Goal: Information Seeking & Learning: Find specific fact

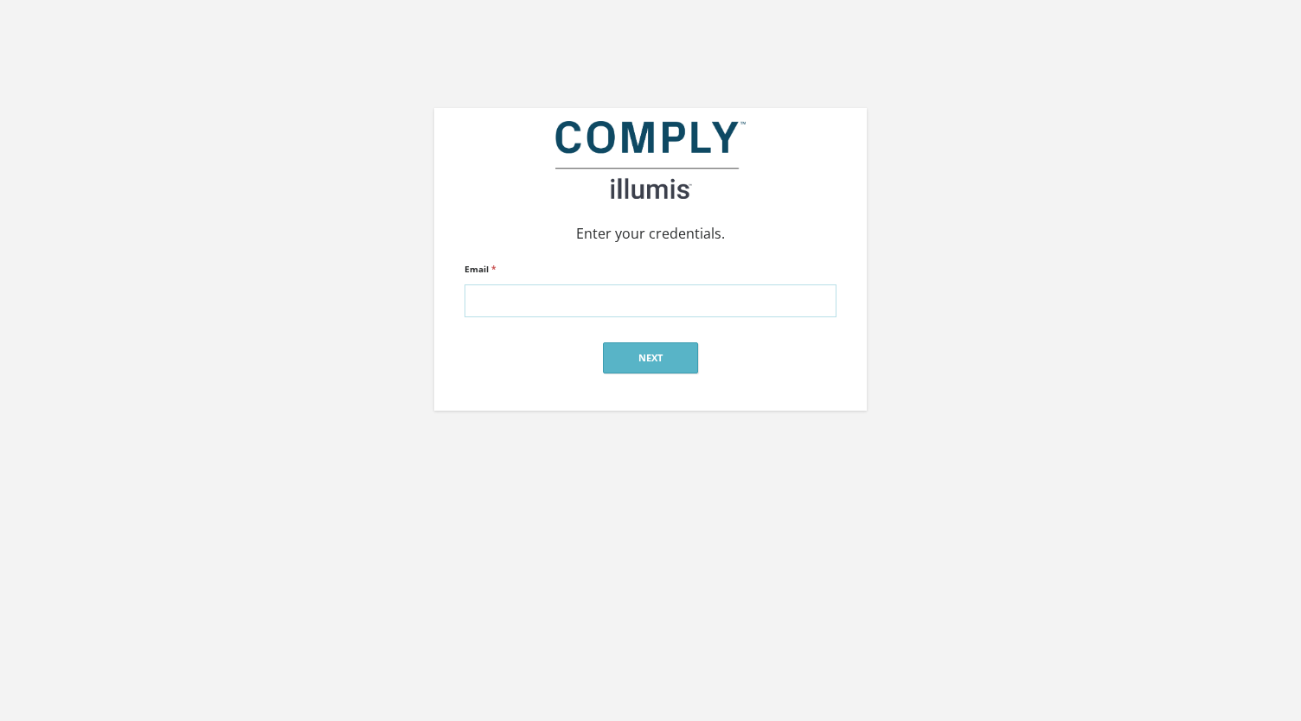
click at [519, 308] on input "Email *" at bounding box center [651, 301] width 372 height 33
type input "[PERSON_NAME][EMAIL_ADDRESS][PERSON_NAME][DOMAIN_NAME]"
click at [626, 366] on button "Next" at bounding box center [650, 358] width 95 height 31
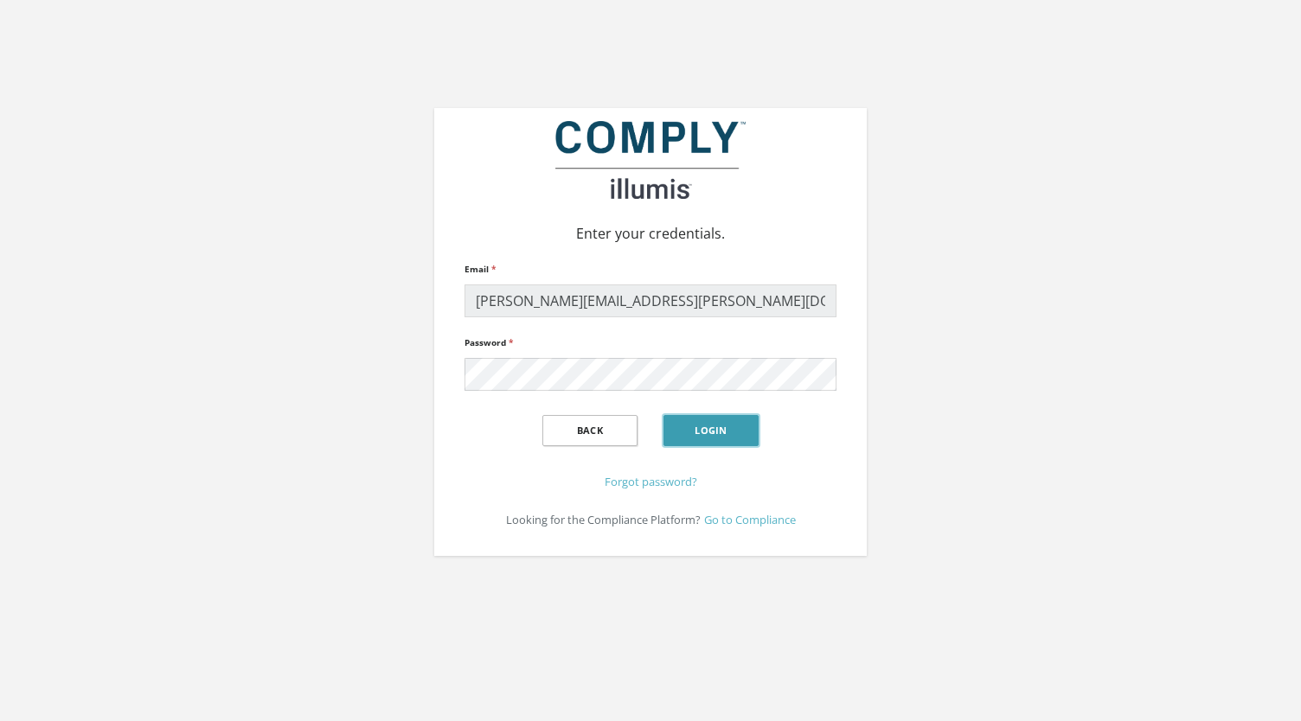
click at [708, 431] on button "Login" at bounding box center [711, 430] width 95 height 31
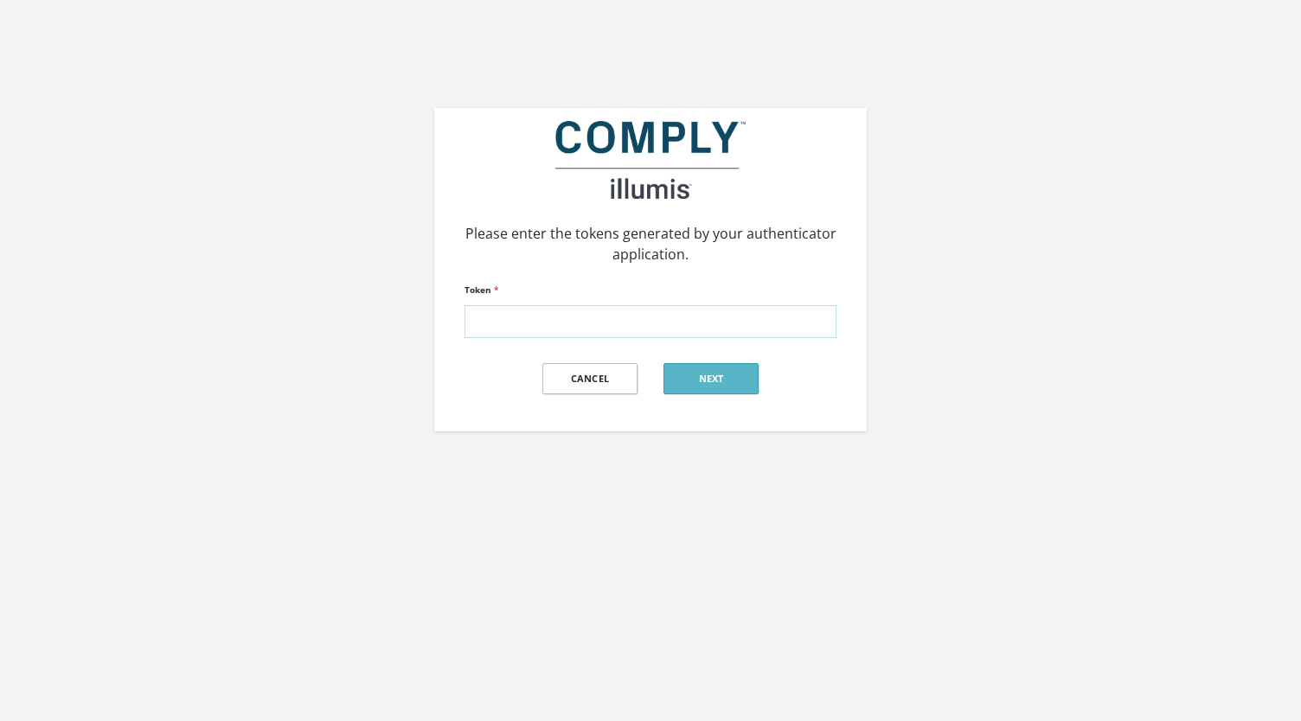
click at [542, 317] on input "Token *" at bounding box center [651, 321] width 372 height 33
type input "582978"
click at [683, 375] on button "Next" at bounding box center [711, 378] width 95 height 31
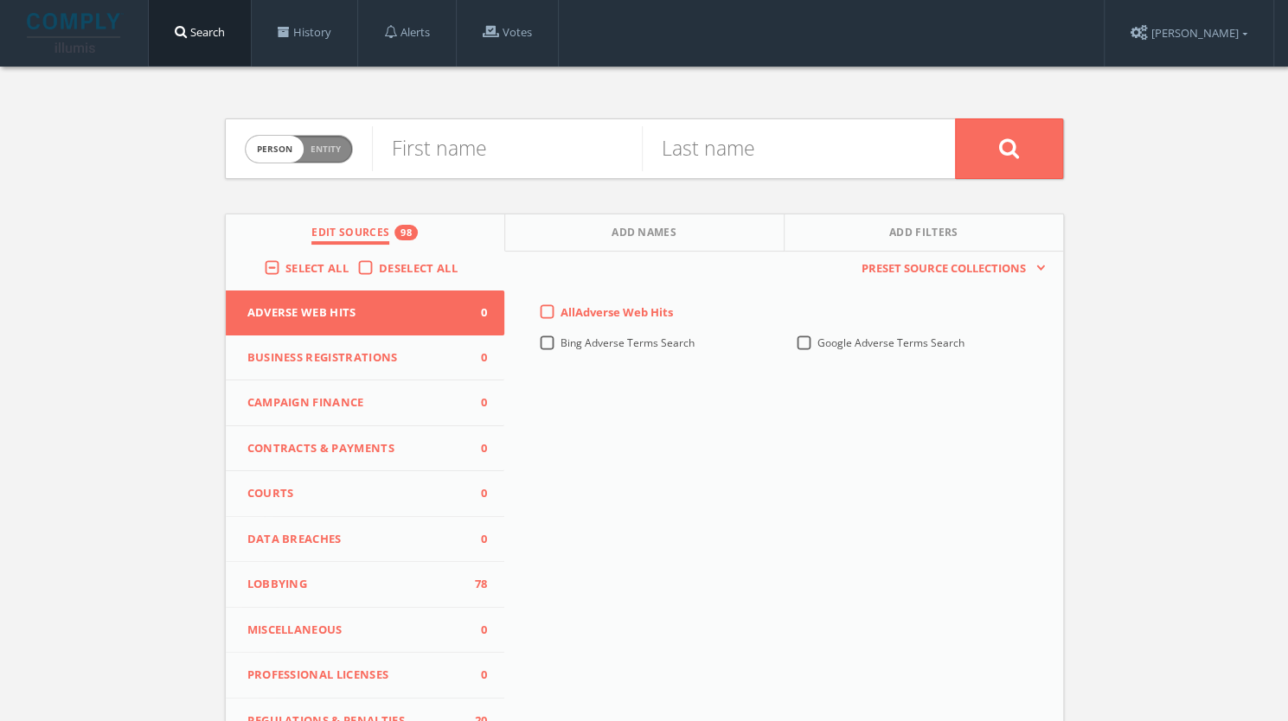
click at [0, 420] on div "Person Entity person First name Last name Edit Sources 98 Add Names Add Filters…" at bounding box center [644, 510] width 1288 height 886
click at [319, 145] on span "Entity" at bounding box center [326, 149] width 30 height 13
checkbox input "true"
click at [285, 266] on label "Select All" at bounding box center [321, 268] width 72 height 17
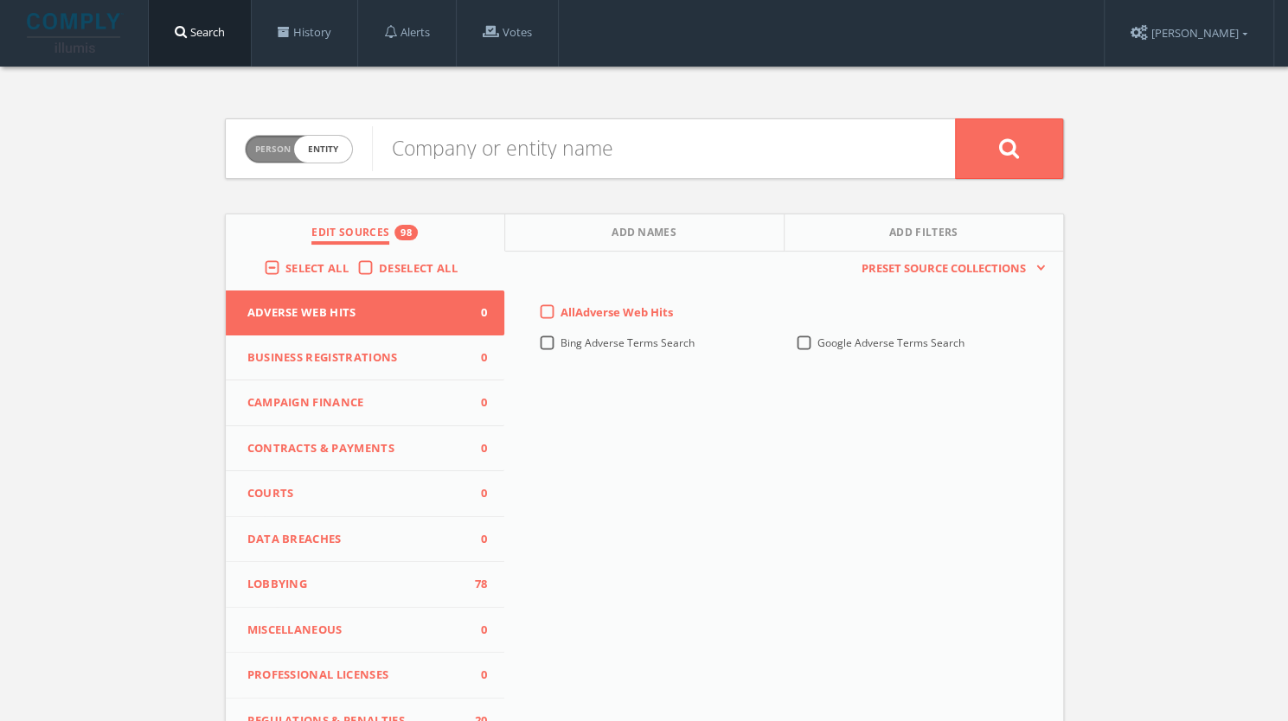
click at [0, 0] on input "Select All" at bounding box center [0, 0] width 0 height 0
click at [285, 266] on label "Select All" at bounding box center [321, 268] width 72 height 17
click at [0, 0] on input "Select All" at bounding box center [0, 0] width 0 height 0
click at [44, 323] on div "Person Entity entity Company or entity name Edit Sources 851 Add Names Add Filt…" at bounding box center [644, 510] width 1288 height 886
paste input "Columbus Collaboration Station"
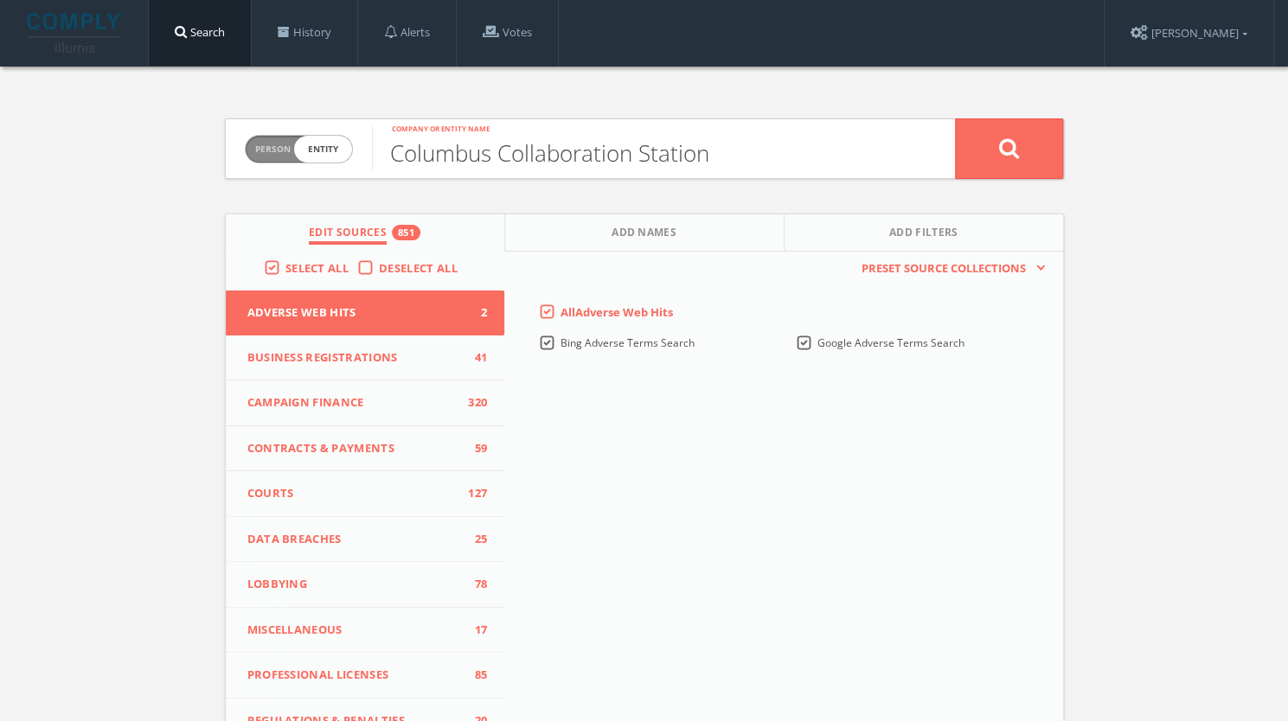
type input "Columbus Collaboration Station"
click at [1042, 141] on button at bounding box center [1009, 149] width 108 height 61
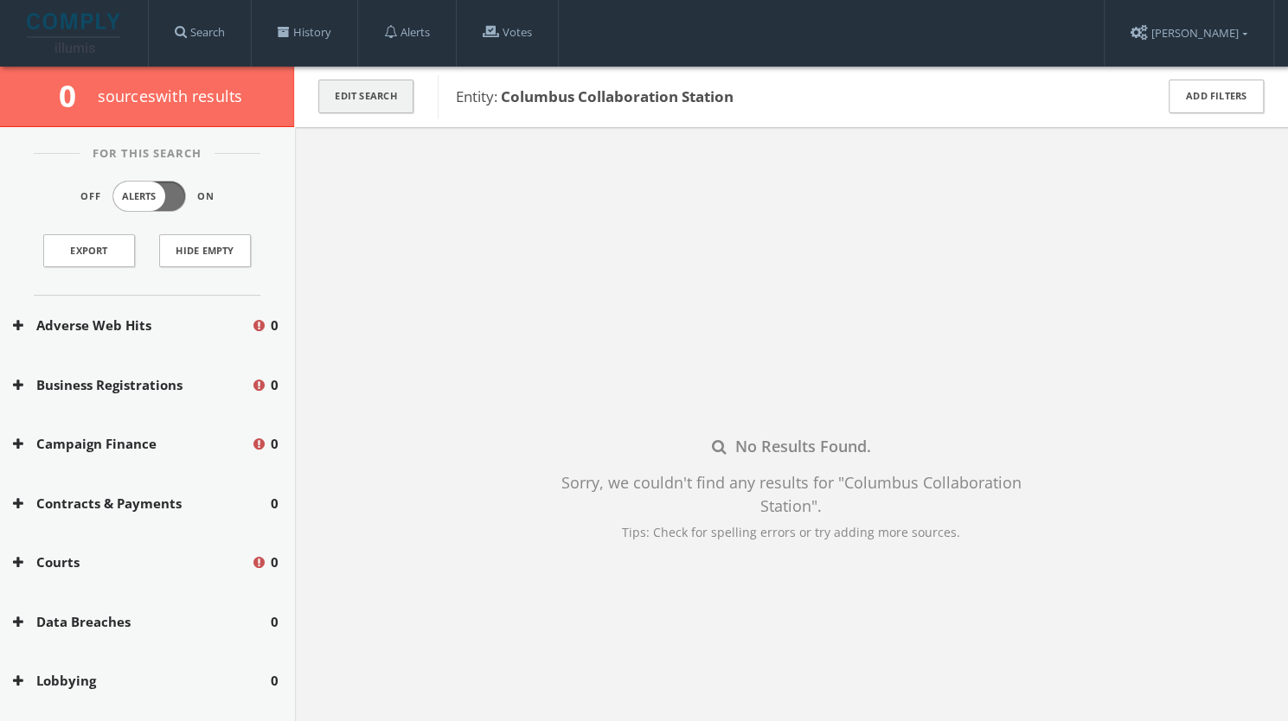
click at [374, 98] on button "Edit Search" at bounding box center [365, 97] width 95 height 34
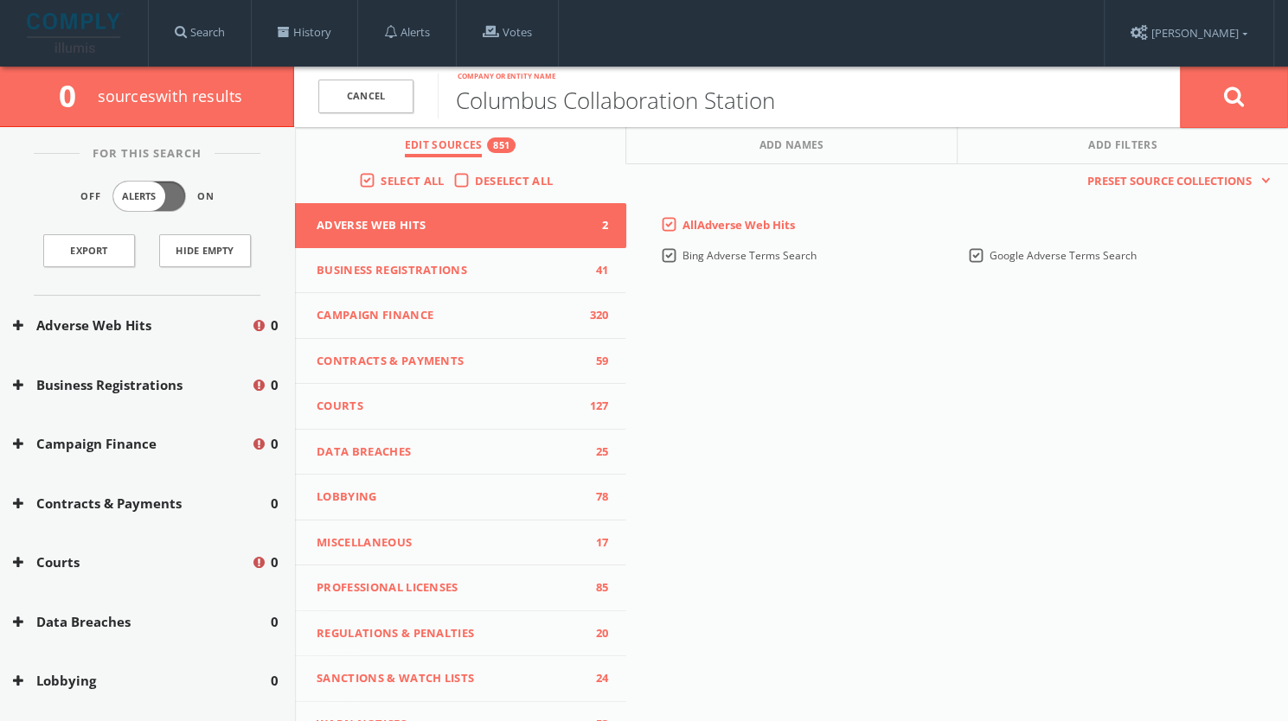
drag, startPoint x: 564, startPoint y: 103, endPoint x: 432, endPoint y: 90, distance: 133.0
click at [432, 90] on form "Cancel Columbus Collaboration Station Company or entity name Cancel" at bounding box center [791, 97] width 994 height 61
type input "Collaboration Station"
click at [1221, 95] on button at bounding box center [1234, 97] width 108 height 62
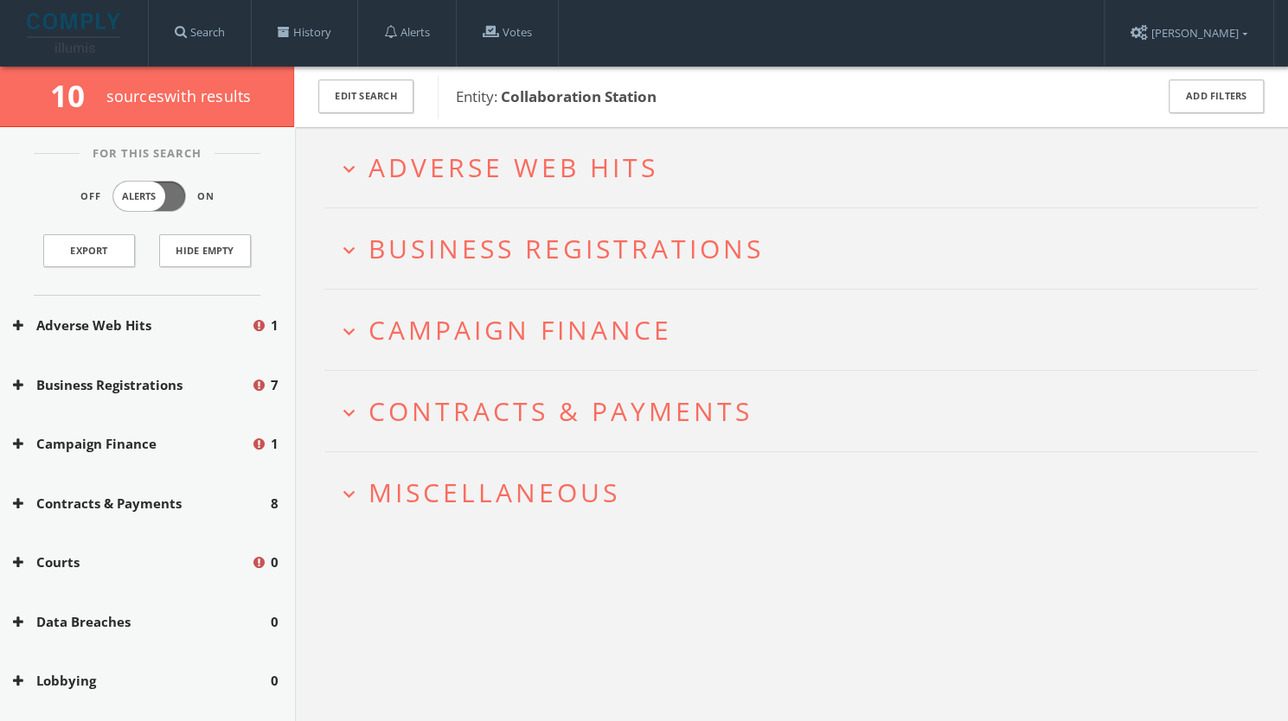
click at [477, 170] on span "Adverse Web Hits" at bounding box center [514, 167] width 290 height 35
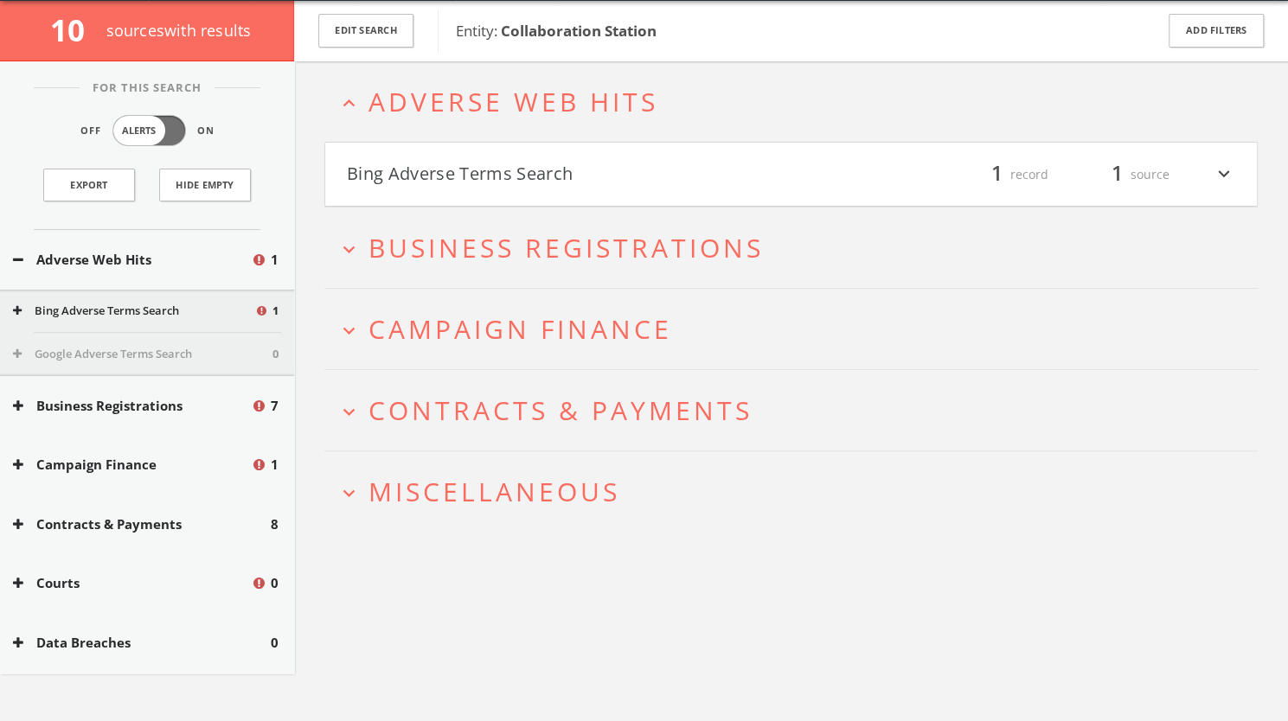
click at [477, 181] on button "Bing Adverse Terms Search" at bounding box center [569, 174] width 445 height 29
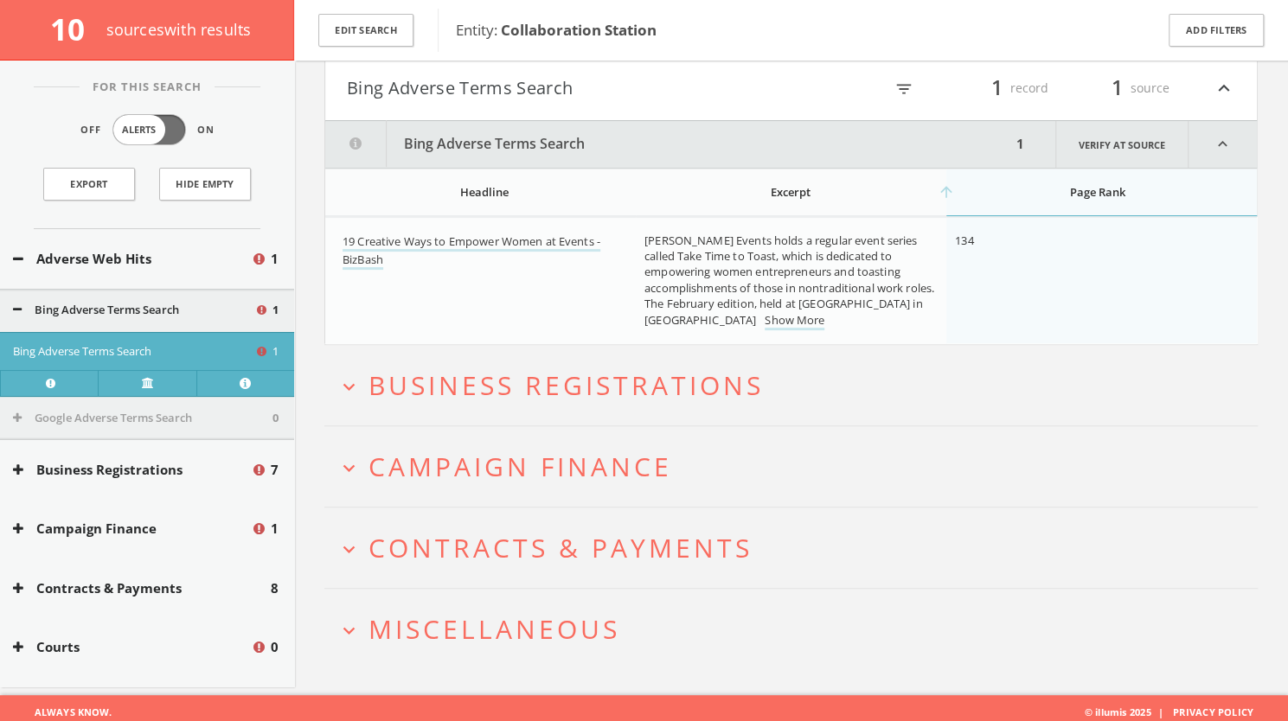
scroll to position [166, 0]
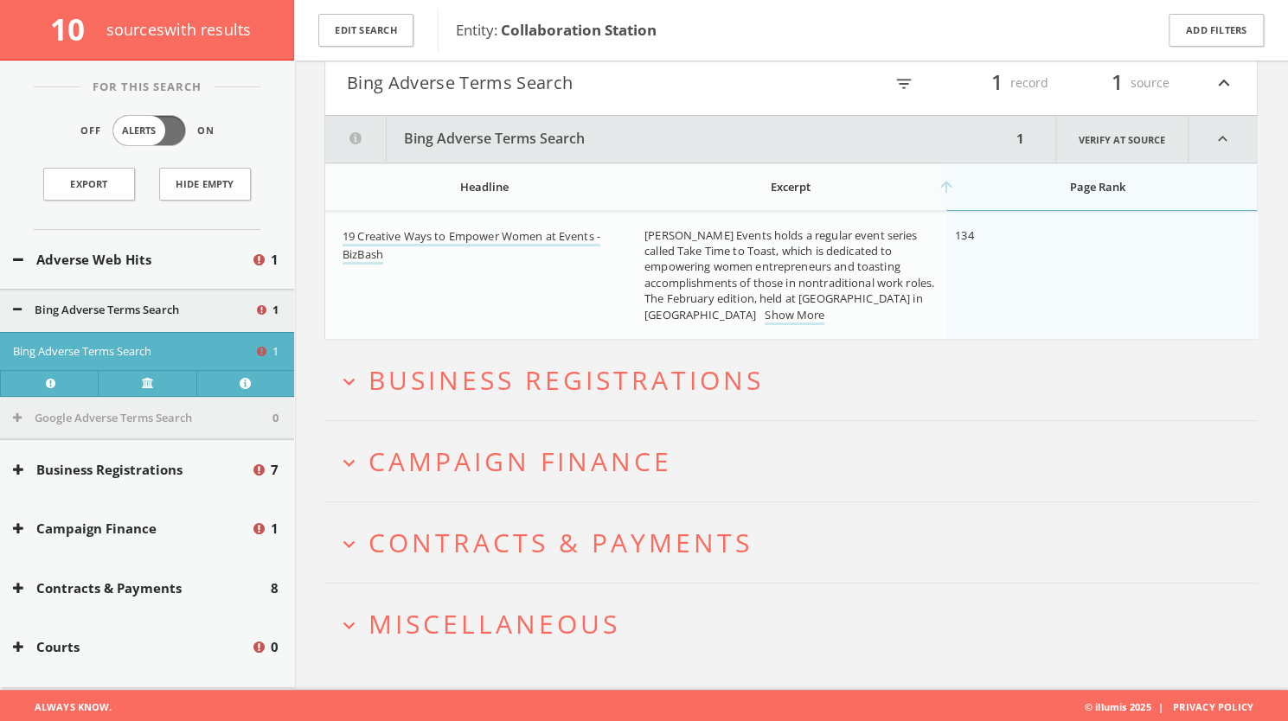
click at [526, 367] on span "Business Registrations" at bounding box center [566, 379] width 395 height 35
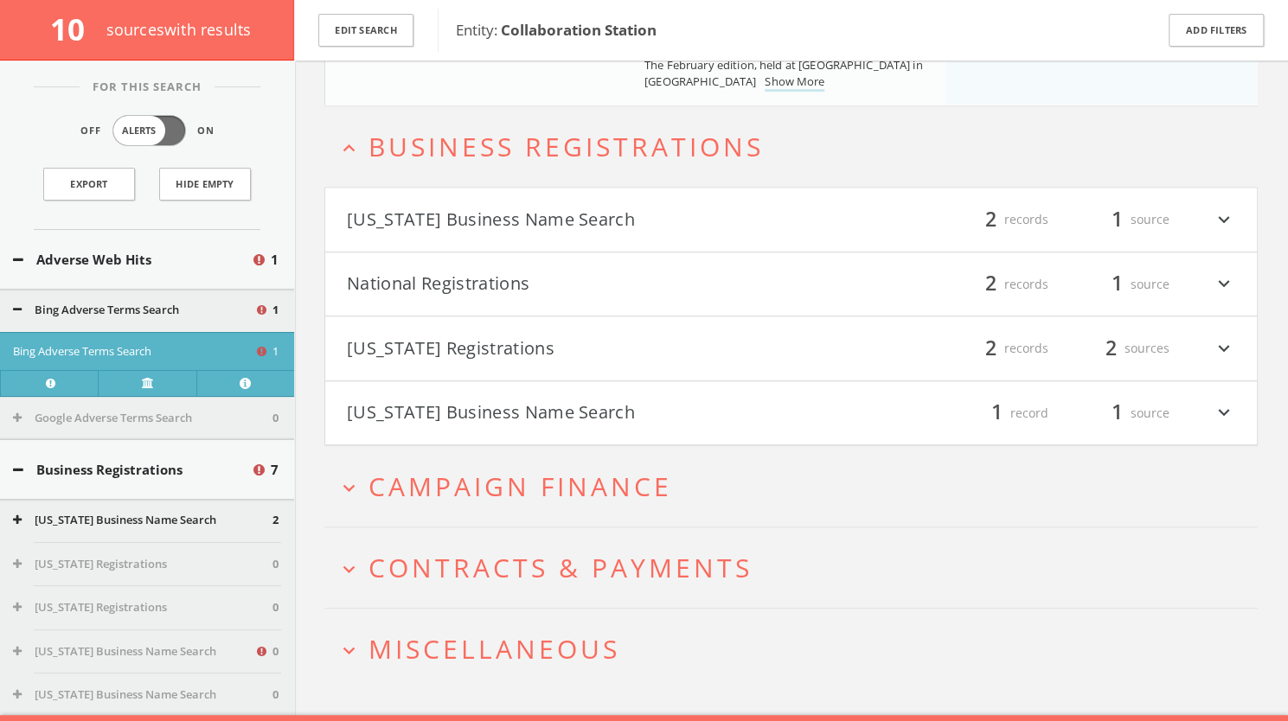
scroll to position [424, 0]
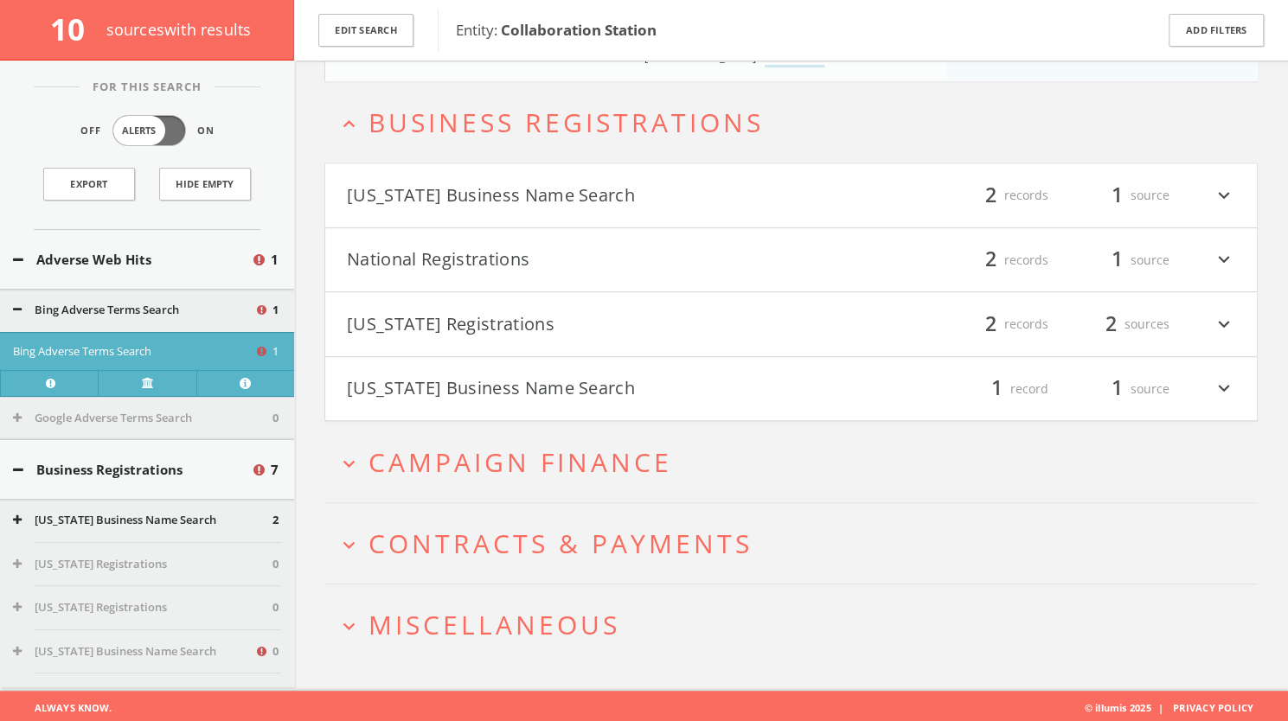
click at [478, 258] on button "National Registrations" at bounding box center [569, 260] width 445 height 29
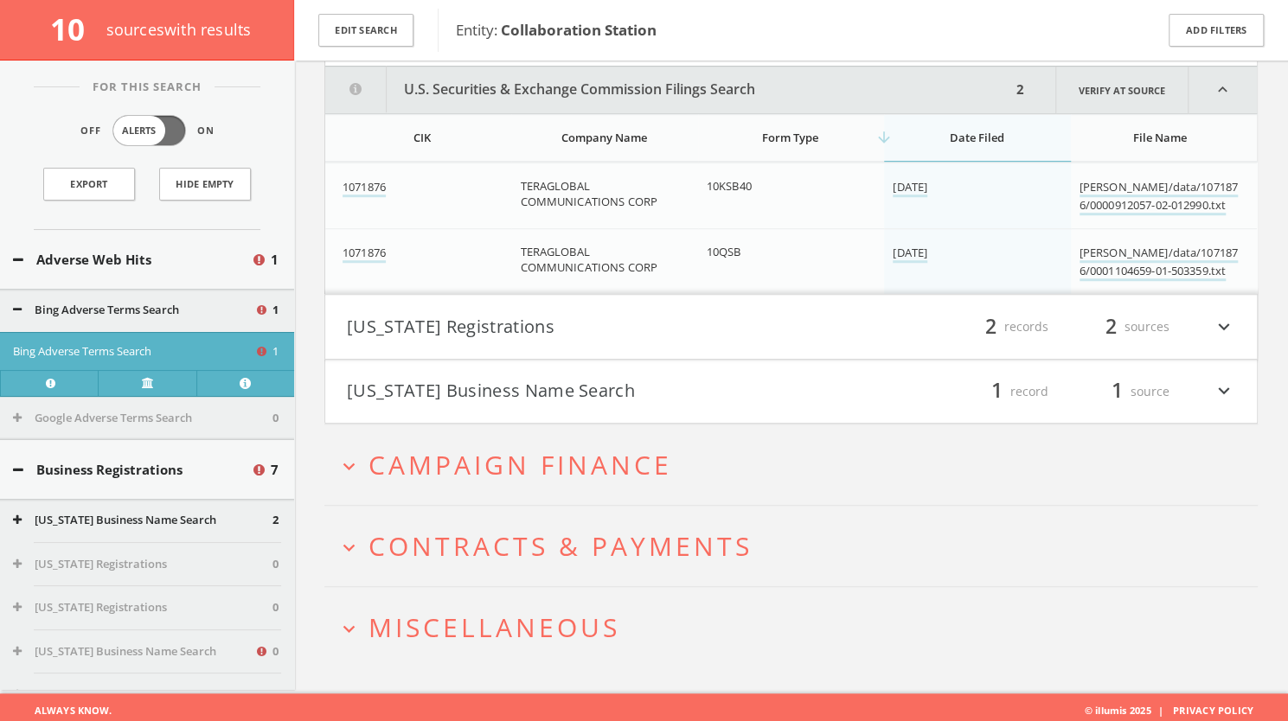
scroll to position [652, 0]
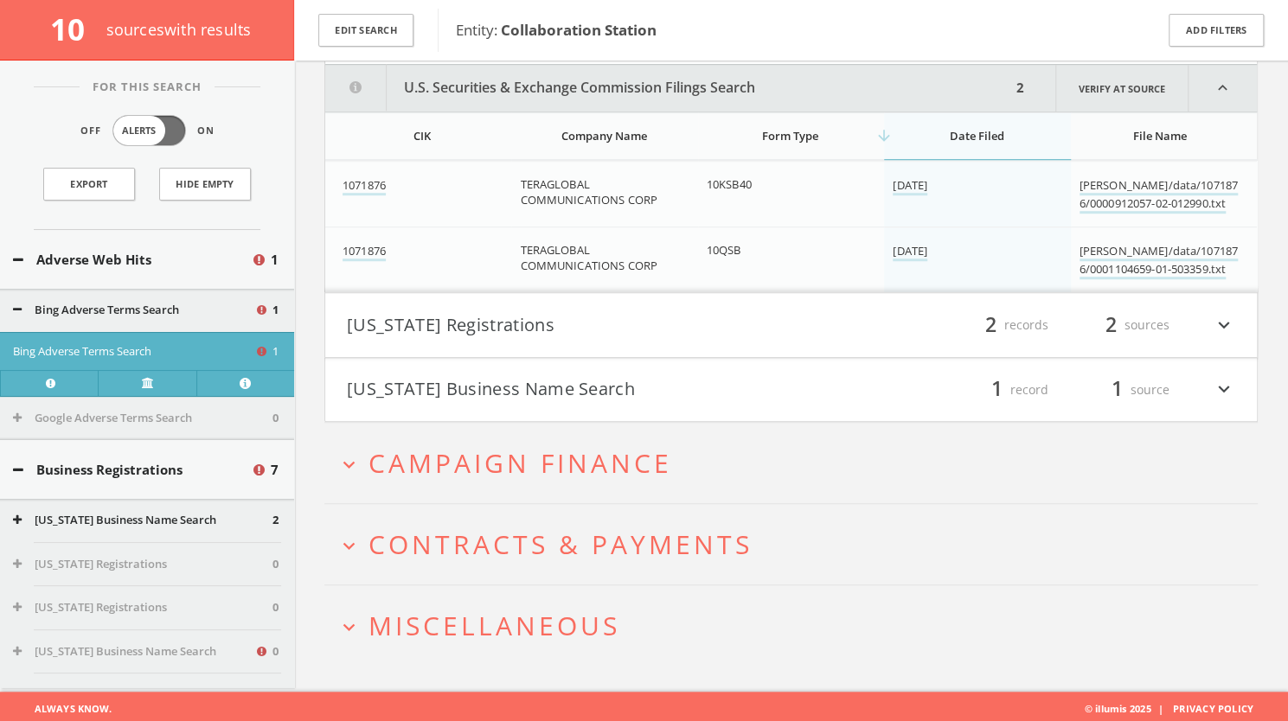
click at [589, 447] on span "Campaign Finance" at bounding box center [521, 463] width 304 height 35
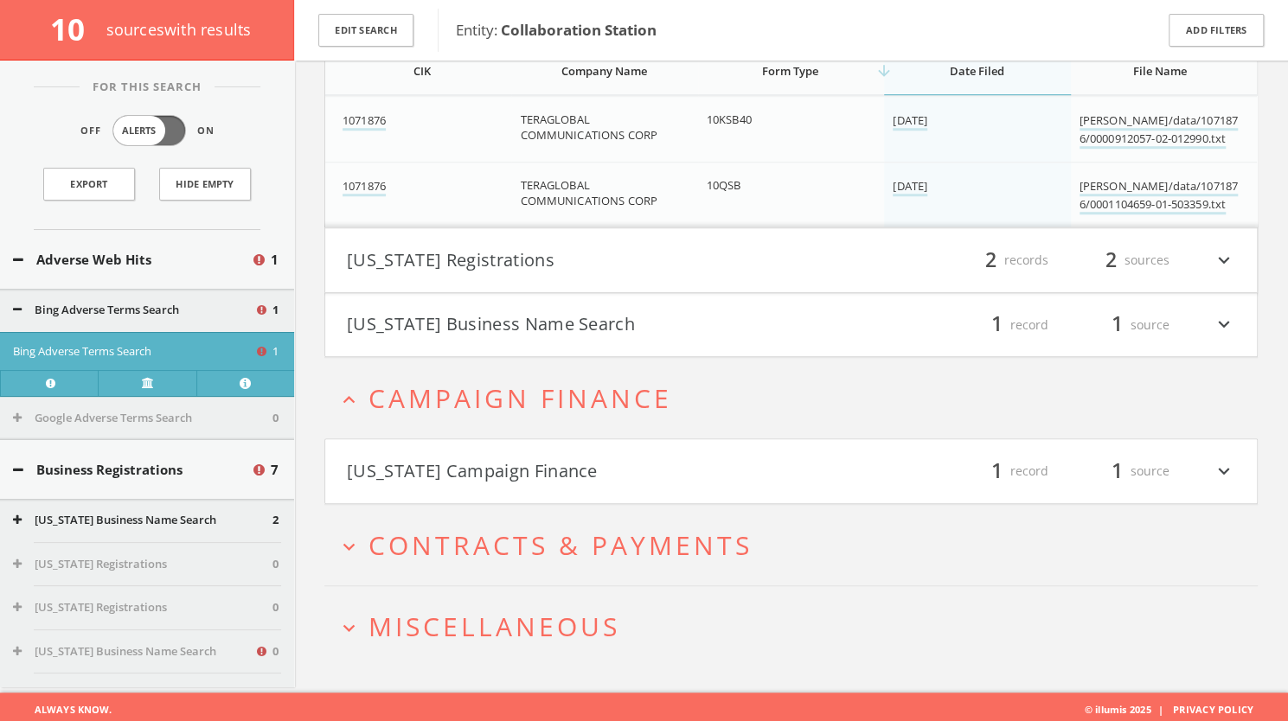
click at [581, 459] on button "California Campaign Finance" at bounding box center [569, 471] width 445 height 29
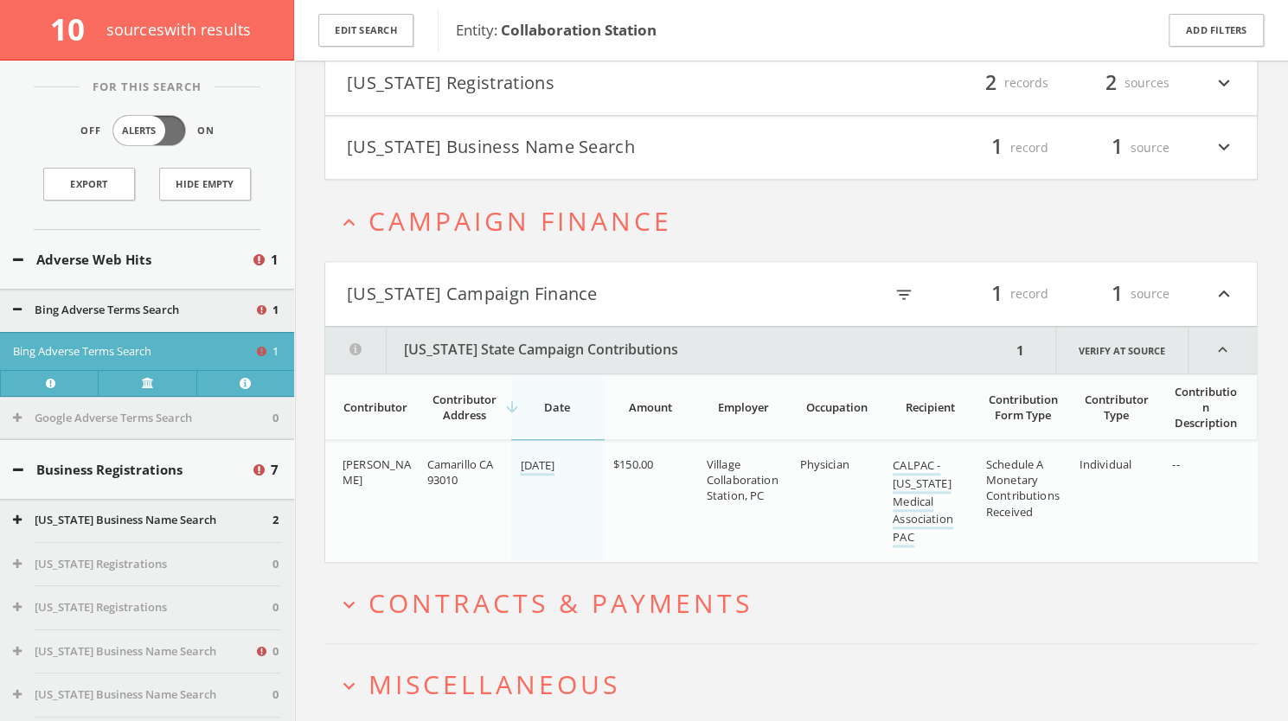
scroll to position [952, 0]
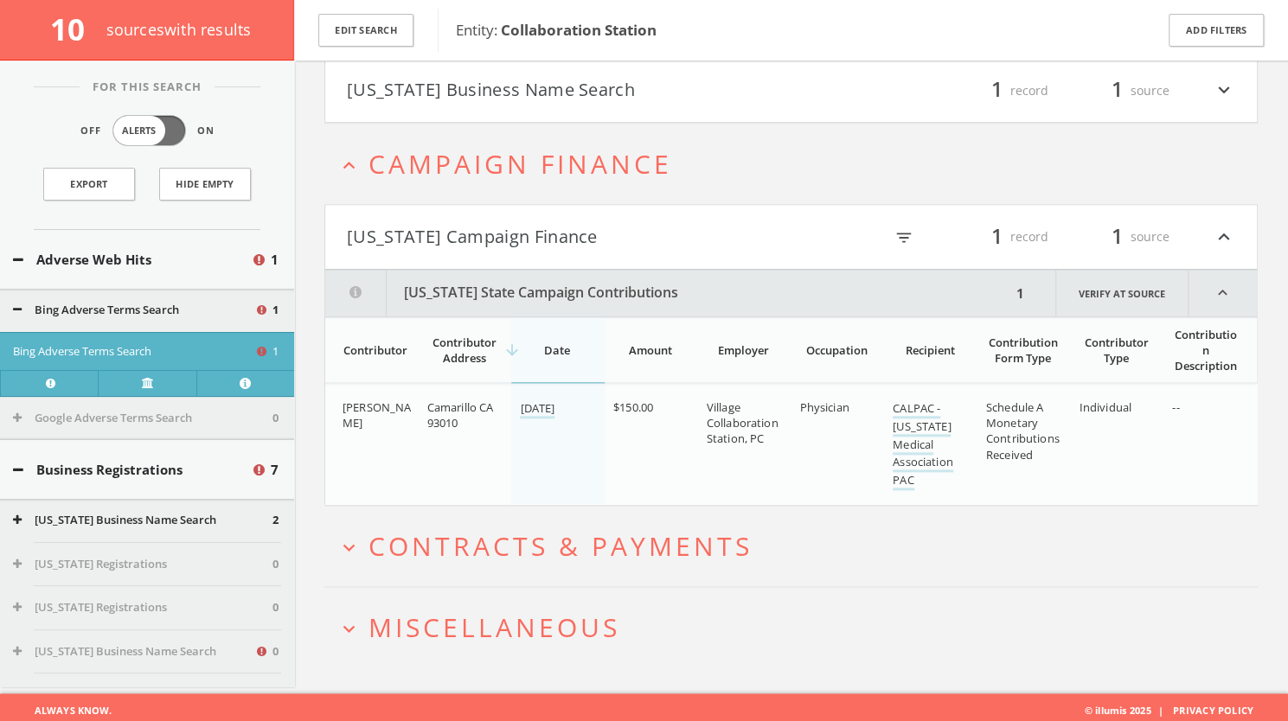
click at [587, 531] on span "Contracts & Payments" at bounding box center [561, 546] width 384 height 35
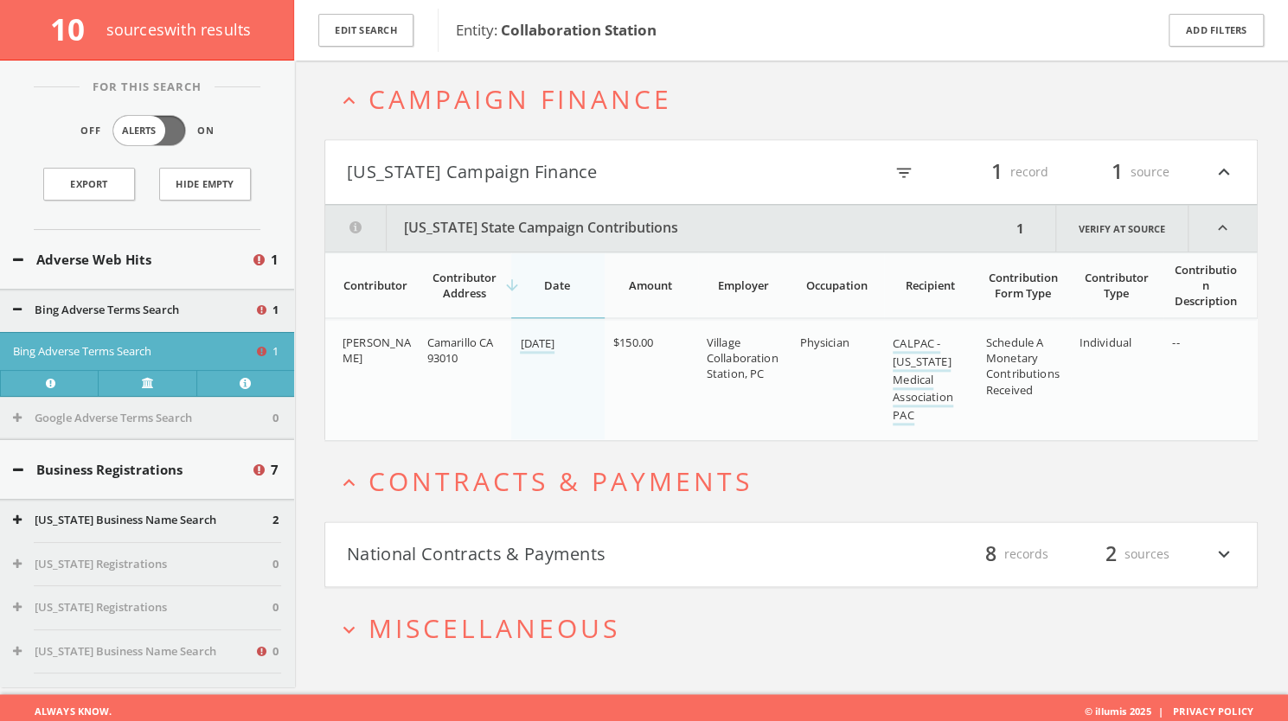
click at [578, 550] on button "National Contracts & Payments" at bounding box center [569, 554] width 445 height 29
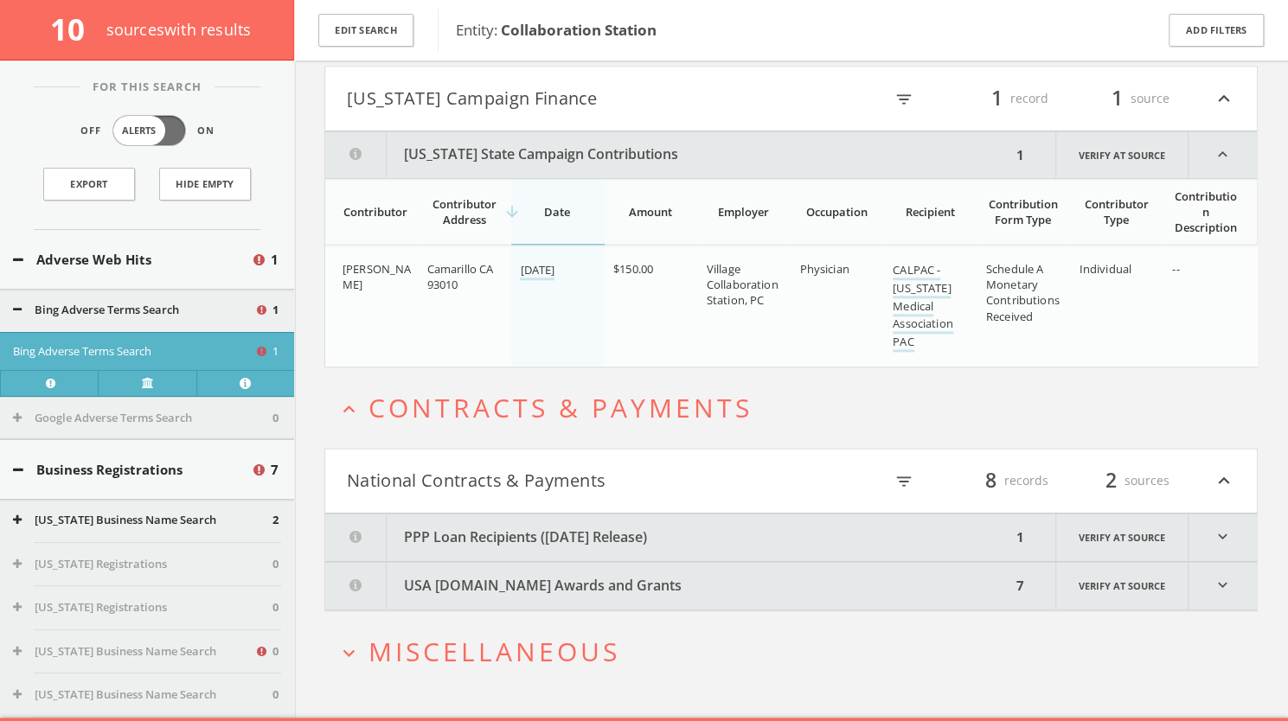
scroll to position [1113, 0]
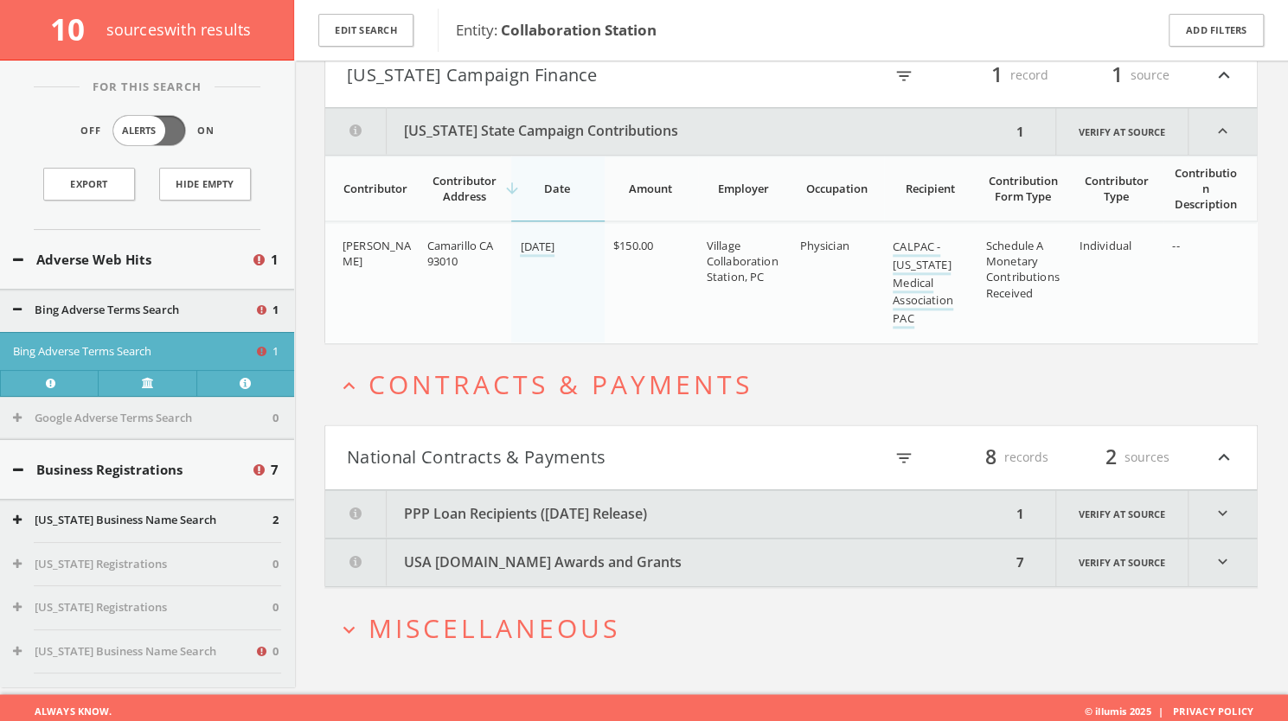
click at [576, 503] on button "PPP Loan Recipients (December 2020 Release)" at bounding box center [668, 514] width 686 height 48
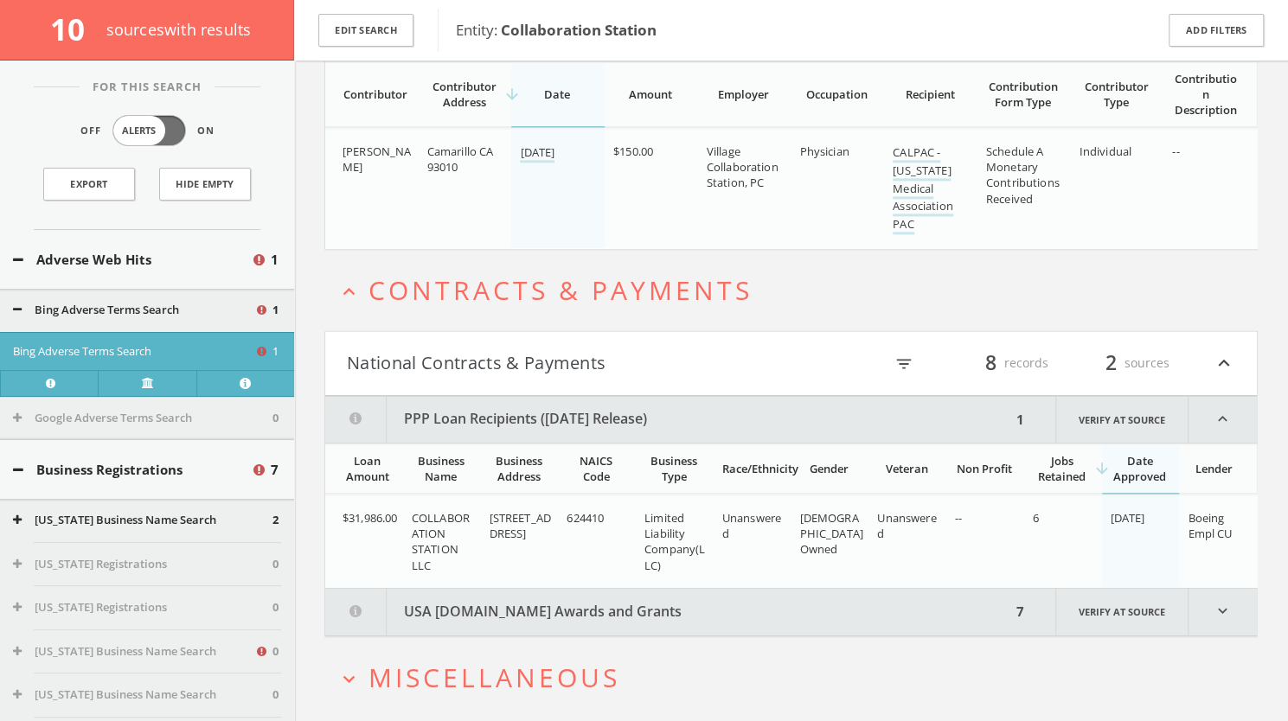
scroll to position [1256, 0]
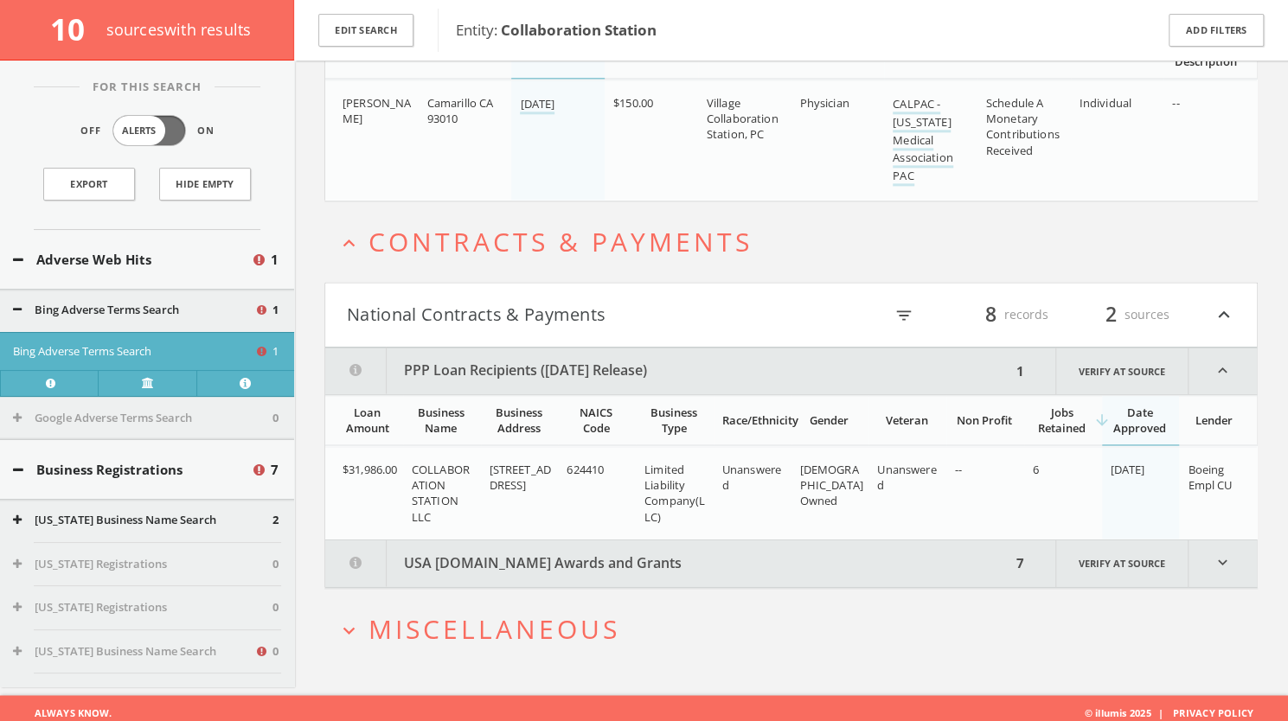
click at [695, 548] on button "USA Spending.gov Awards and Grants" at bounding box center [668, 564] width 686 height 48
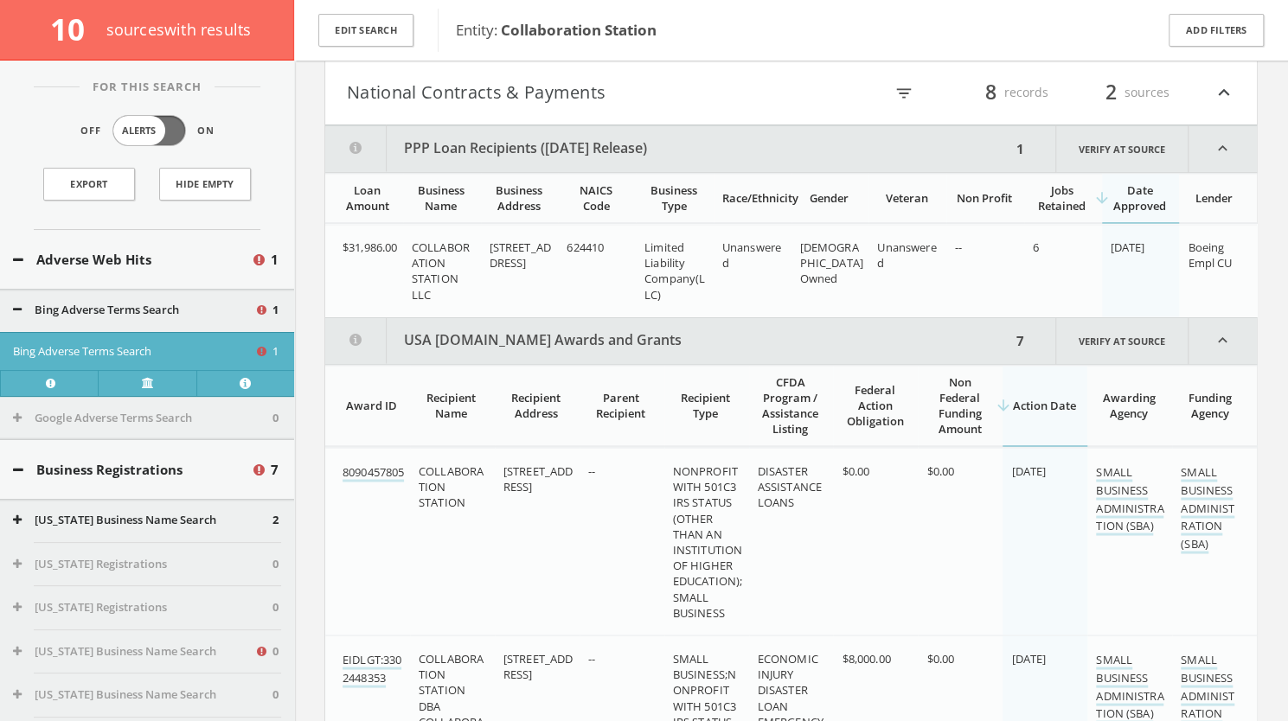
scroll to position [1477, 0]
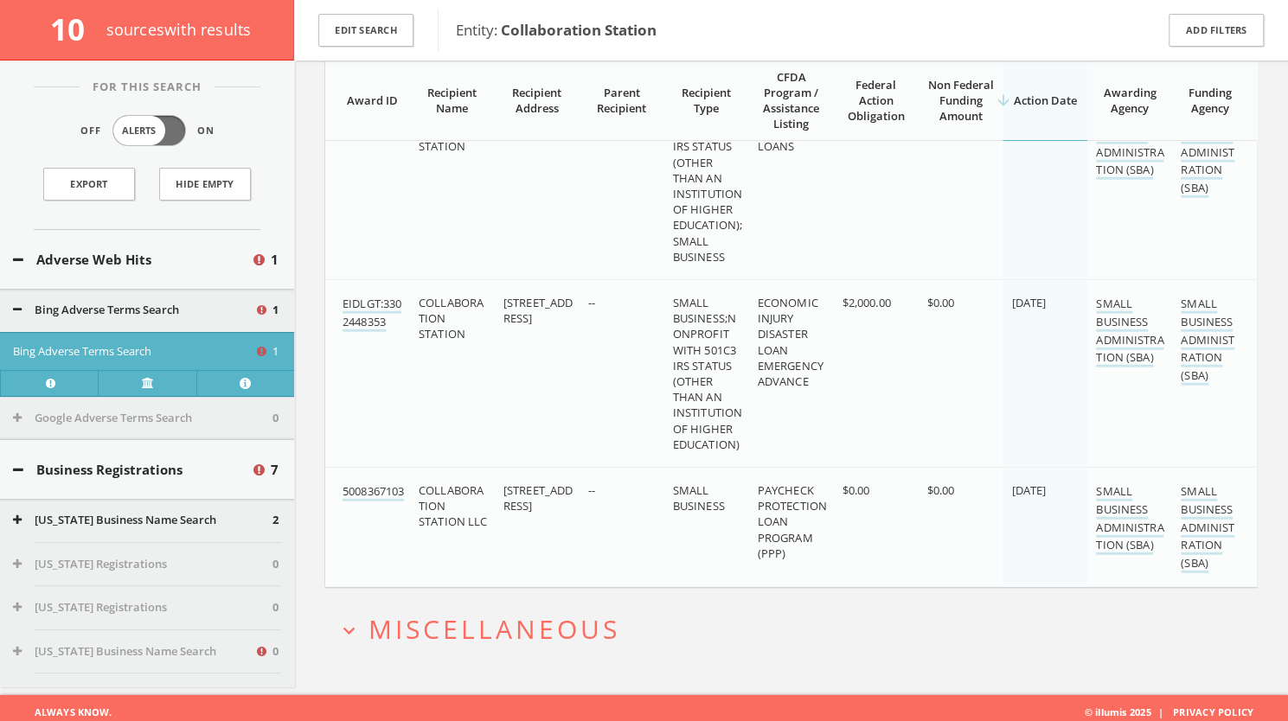
click at [516, 625] on span "Miscellaneous" at bounding box center [495, 629] width 252 height 35
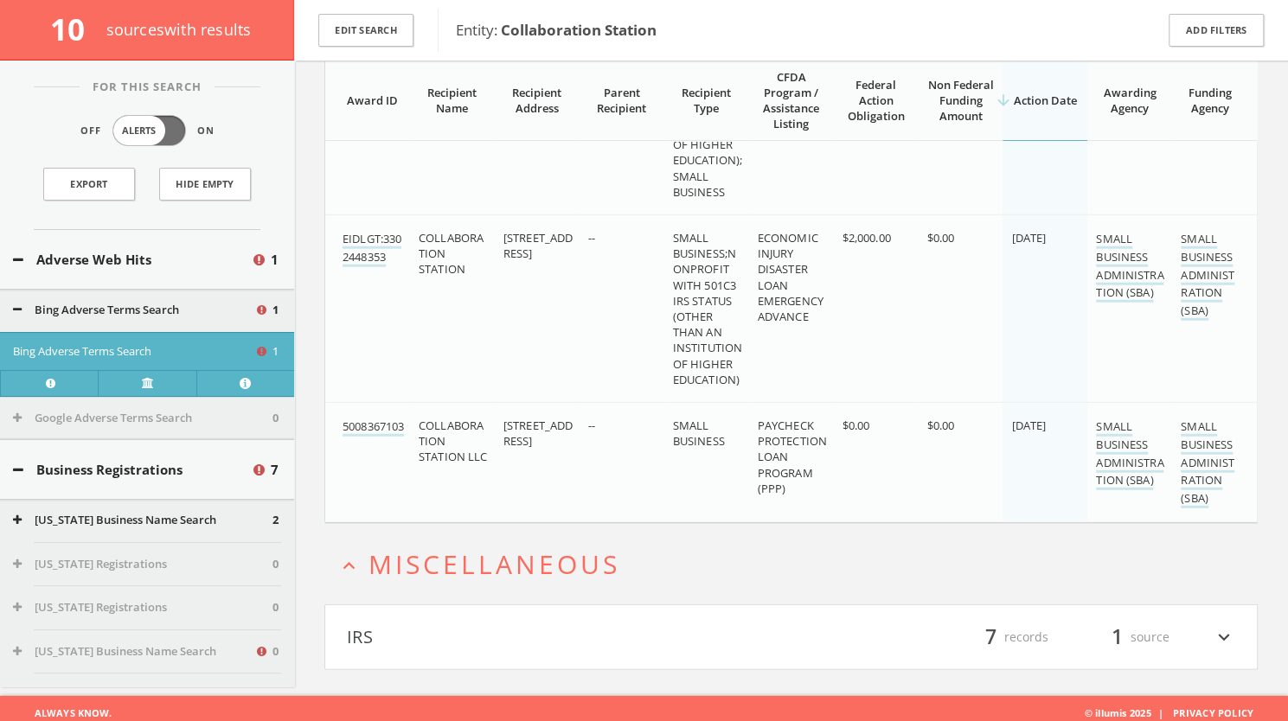
click at [516, 625] on button "IRS" at bounding box center [569, 637] width 445 height 29
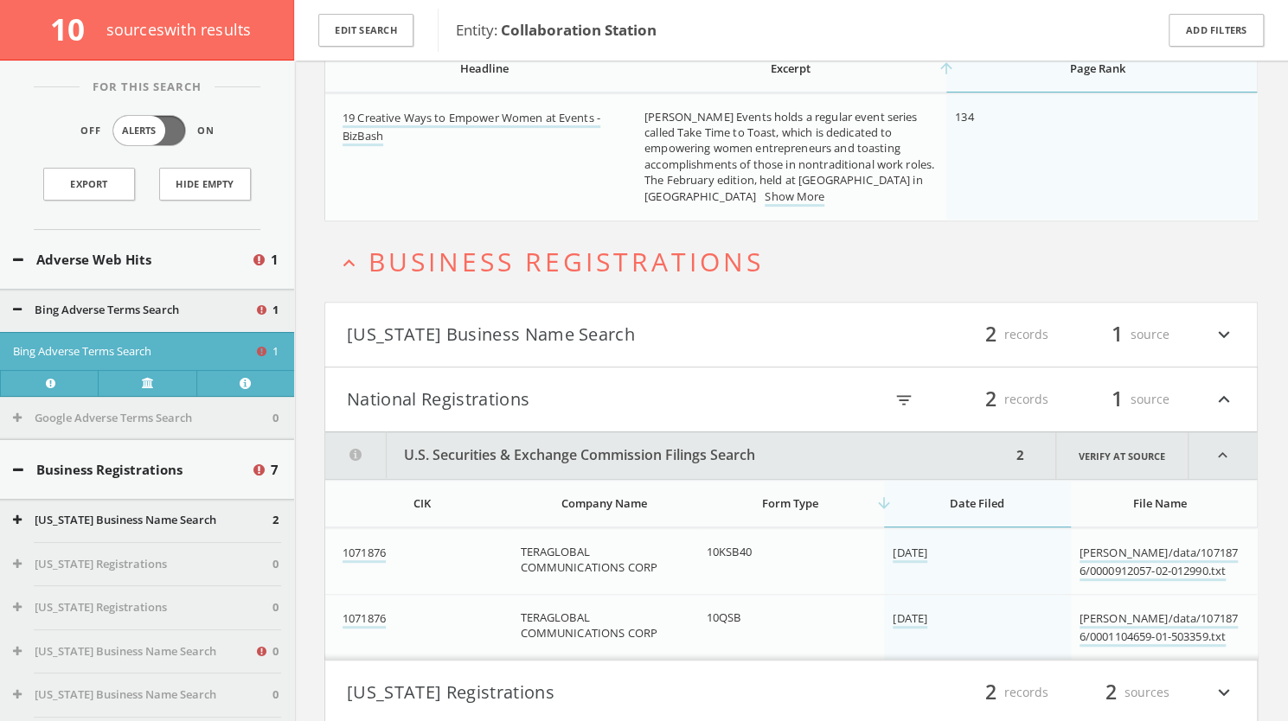
scroll to position [0, 0]
